Goal: Use online tool/utility: Utilize a website feature to perform a specific function

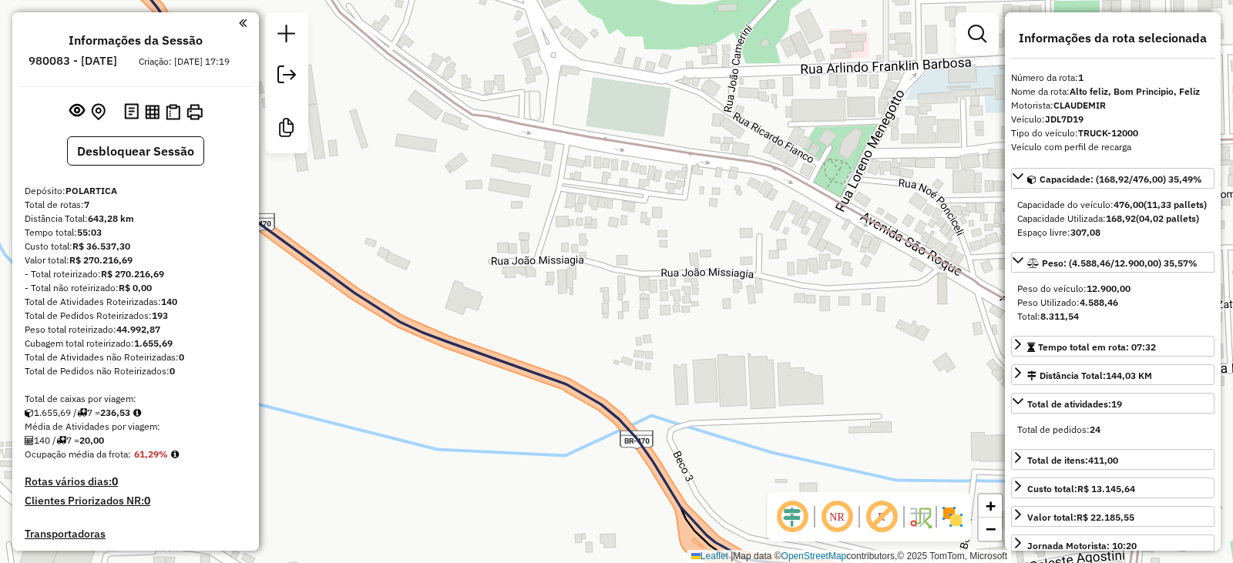
select select "**********"
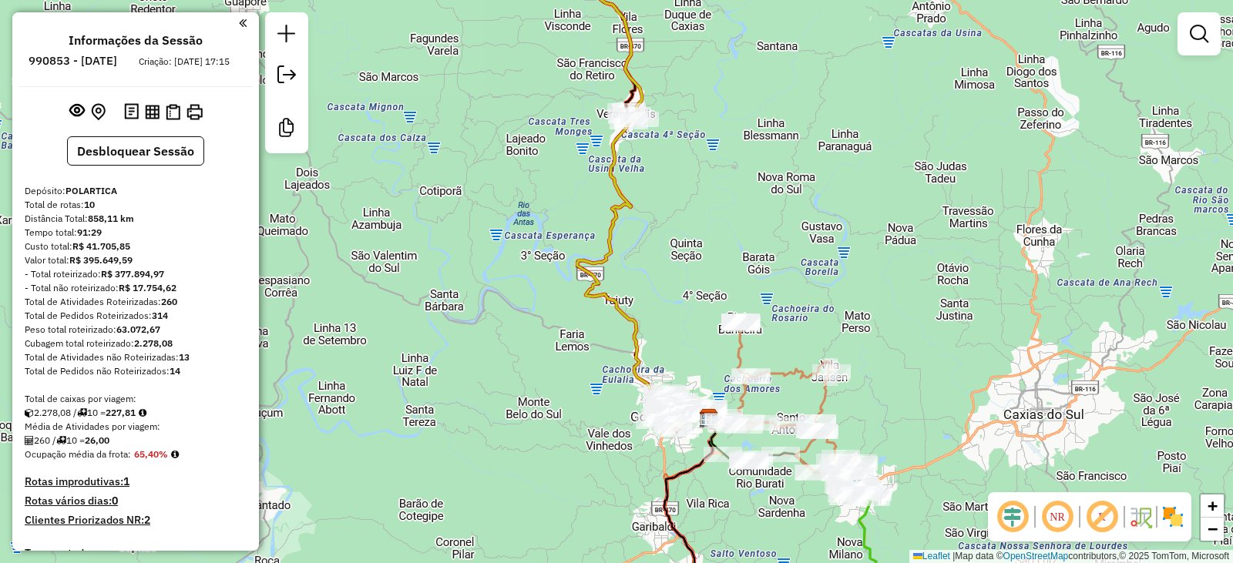
scroll to position [286, 0]
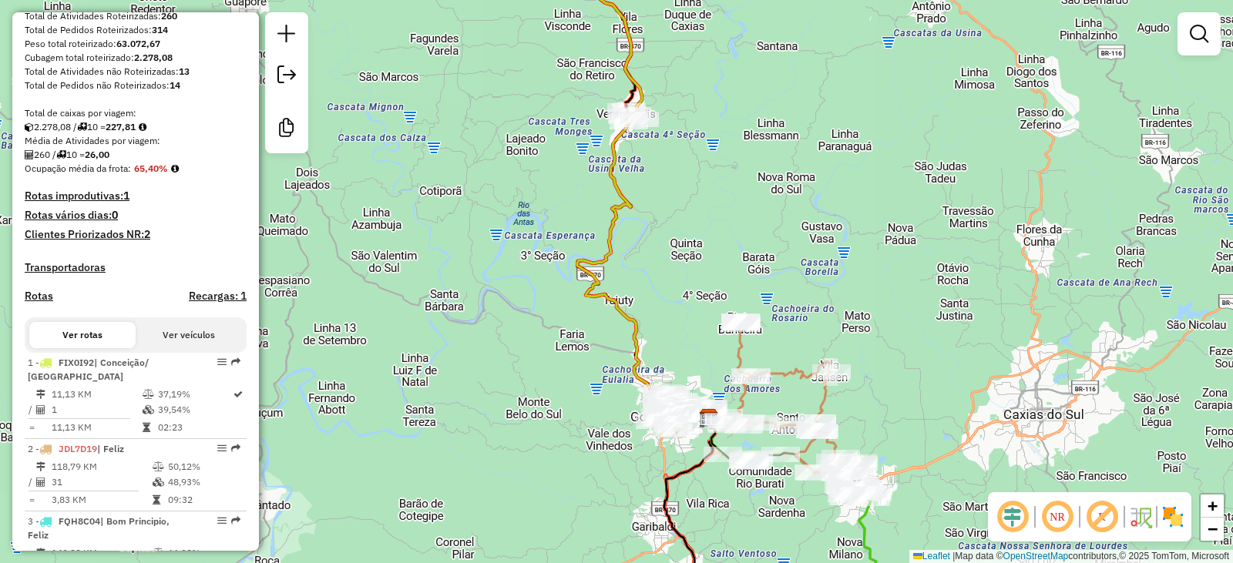
drag, startPoint x: 787, startPoint y: 223, endPoint x: 767, endPoint y: 206, distance: 26.8
click at [771, 197] on div "Janela de atendimento Grade de atendimento Capacidade Transportadoras Veículos …" at bounding box center [616, 281] width 1233 height 563
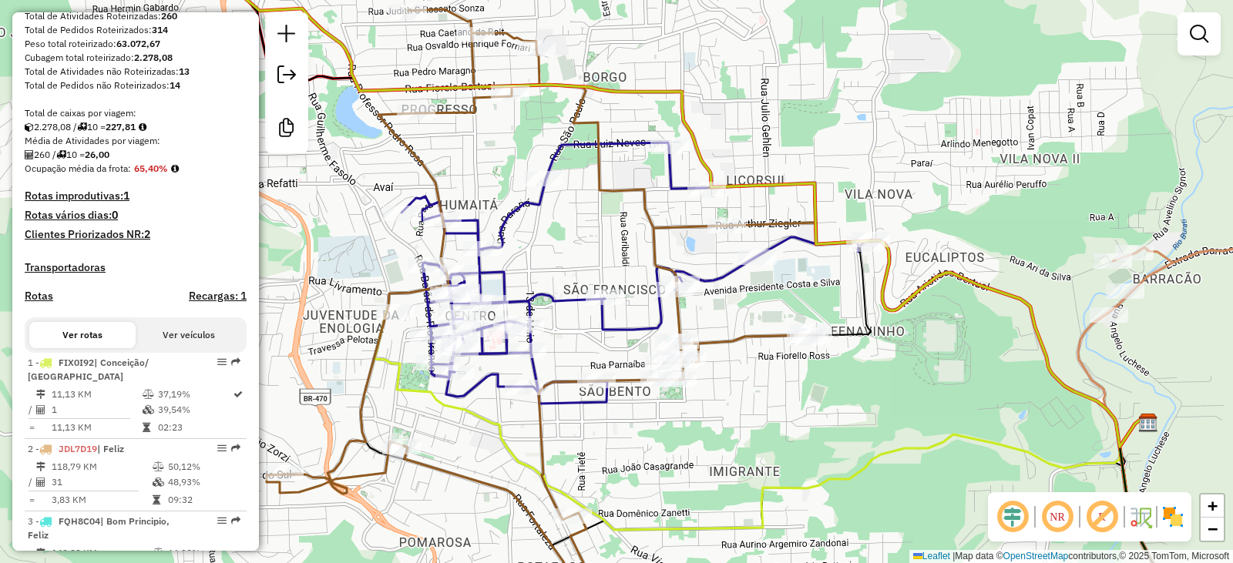
drag, startPoint x: 534, startPoint y: 161, endPoint x: 552, endPoint y: 162, distance: 17.7
click at [548, 162] on div "Janela de atendimento Grade de atendimento Capacidade Transportadoras Veículos …" at bounding box center [616, 281] width 1233 height 563
